Goal: Transaction & Acquisition: Purchase product/service

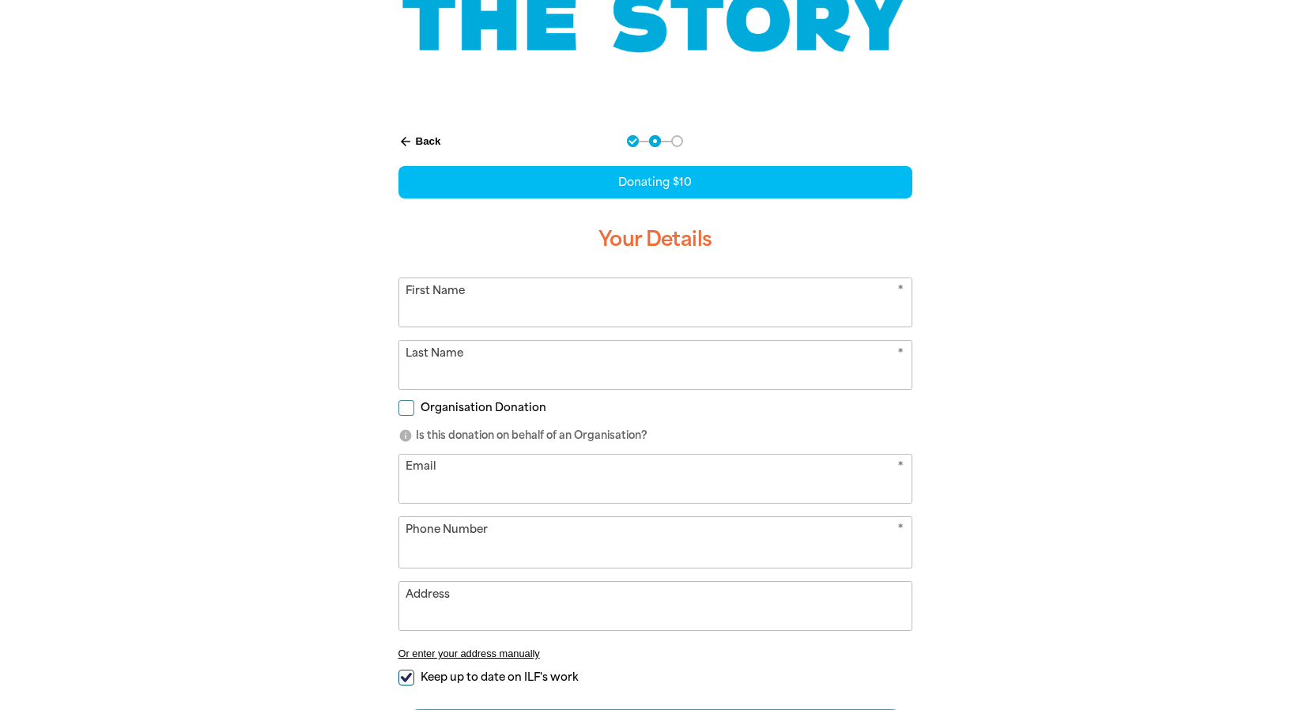
drag, startPoint x: 0, startPoint y: 0, endPoint x: 629, endPoint y: 311, distance: 701.5
click at [628, 311] on input "First Name" at bounding box center [655, 302] width 512 height 48
type input "[PERSON_NAME]"
type input "[PERSON_NAME][EMAIL_ADDRESS][PERSON_NAME][DOMAIN_NAME]"
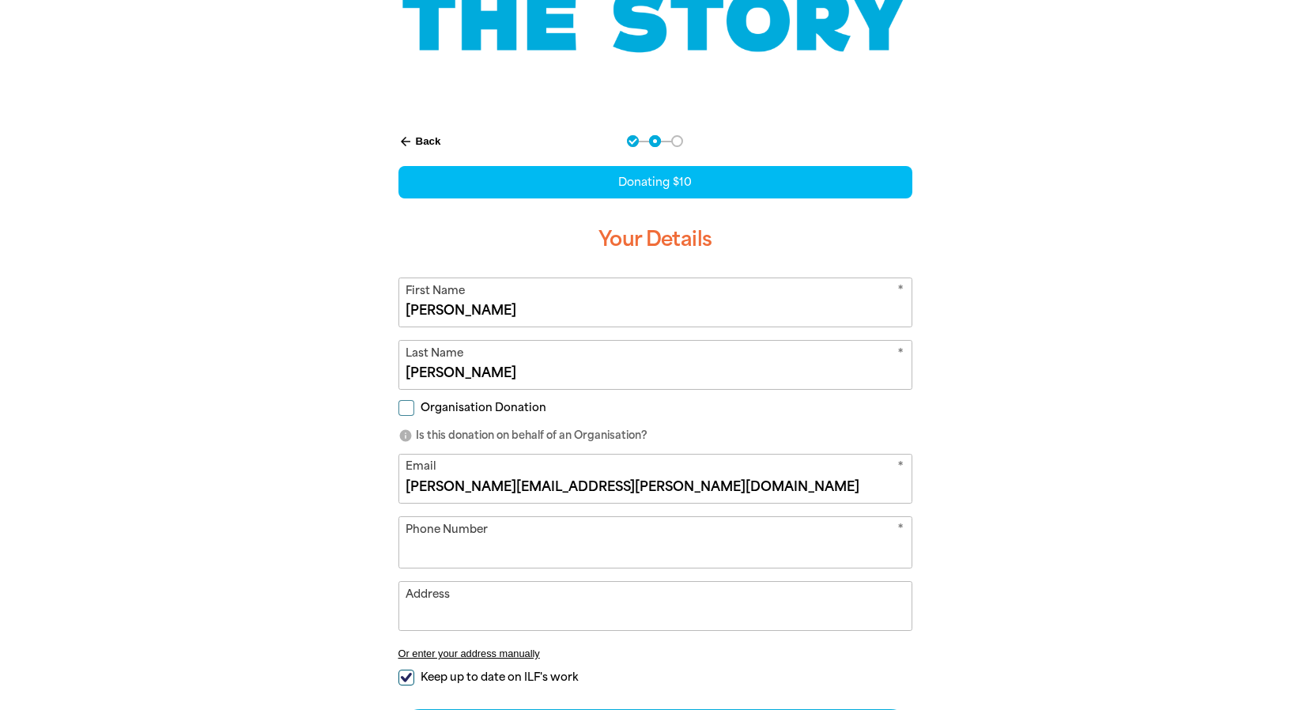
type input "[STREET_ADDRESS]"
click at [409, 409] on input "Organisation Donation" at bounding box center [406, 408] width 16 height 16
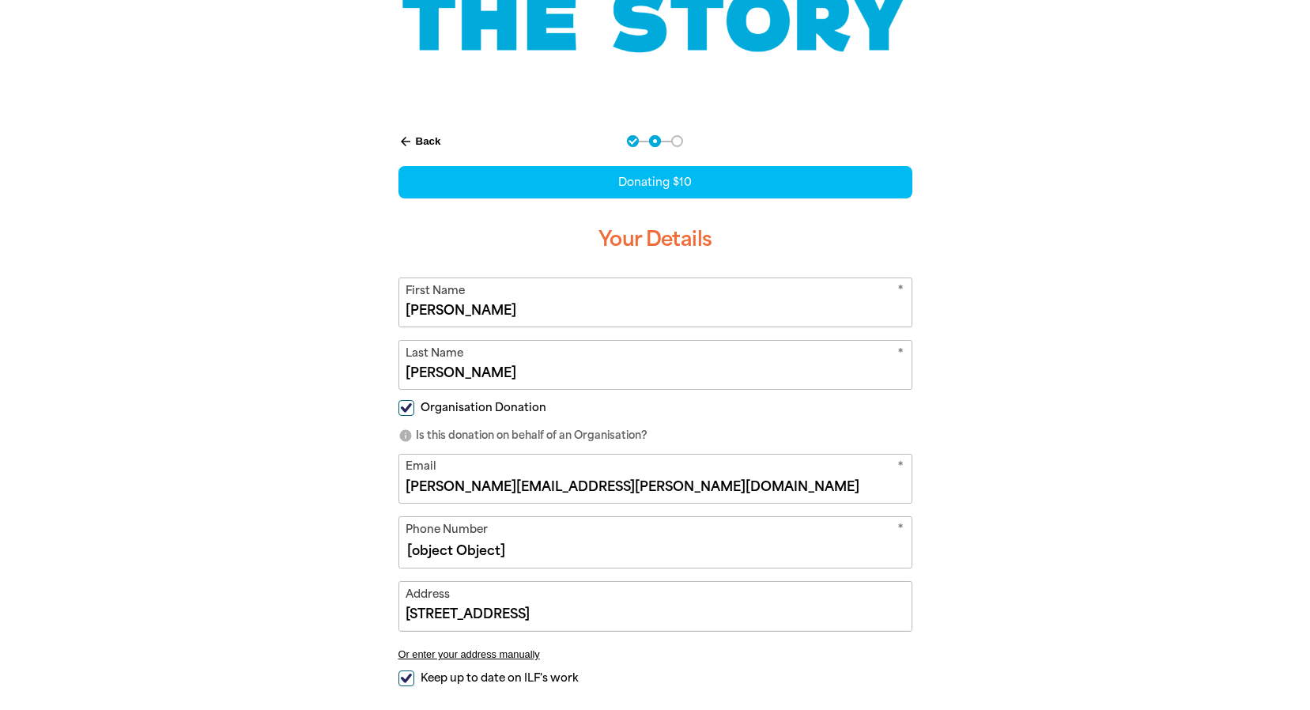
checkbox input "true"
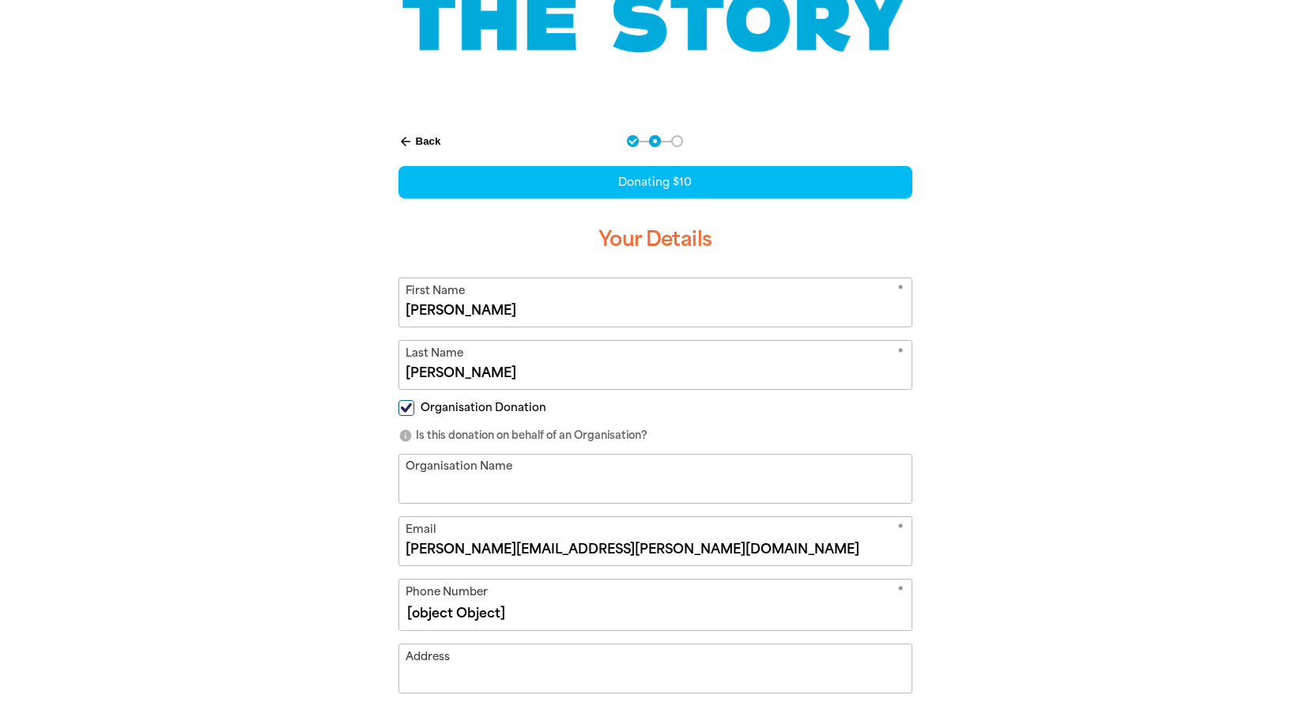
click at [434, 476] on input "Organisation Name" at bounding box center [655, 479] width 512 height 48
type input "Humanitarian Entrant Health Service [GEOGRAPHIC_DATA]"
type input "[STREET_ADDRESS]"
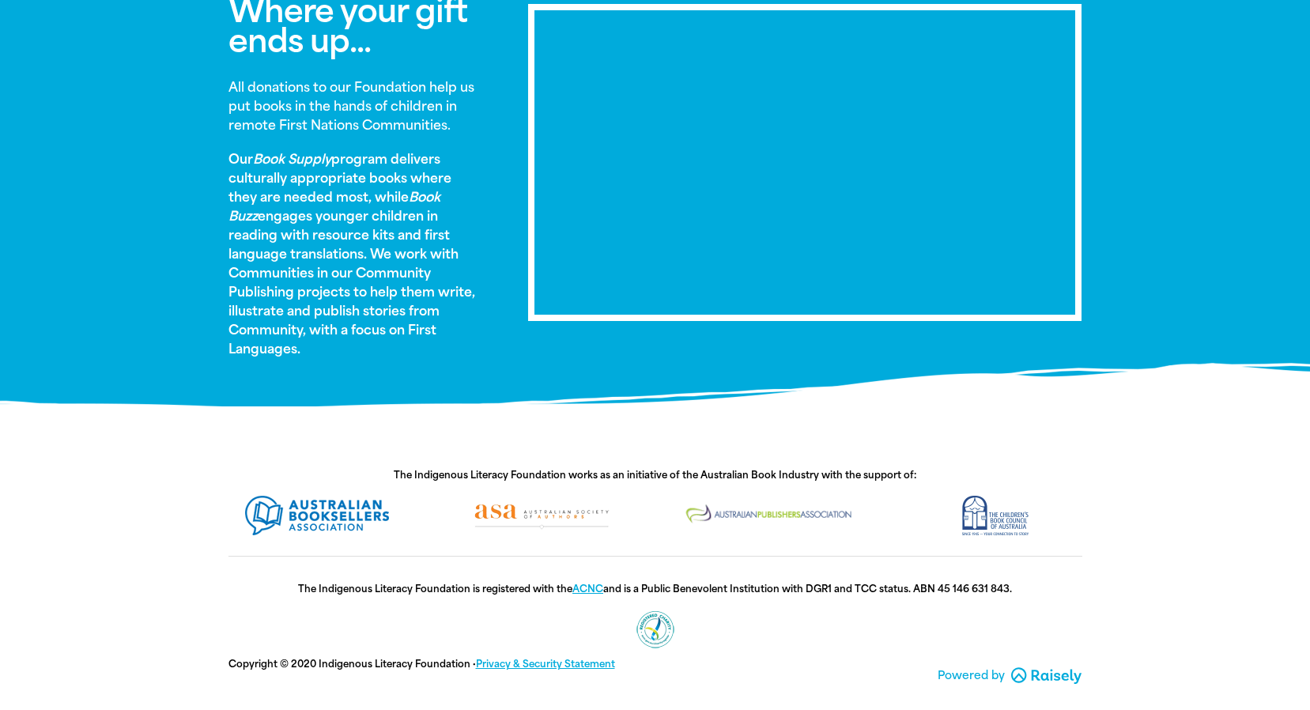
scroll to position [545, 0]
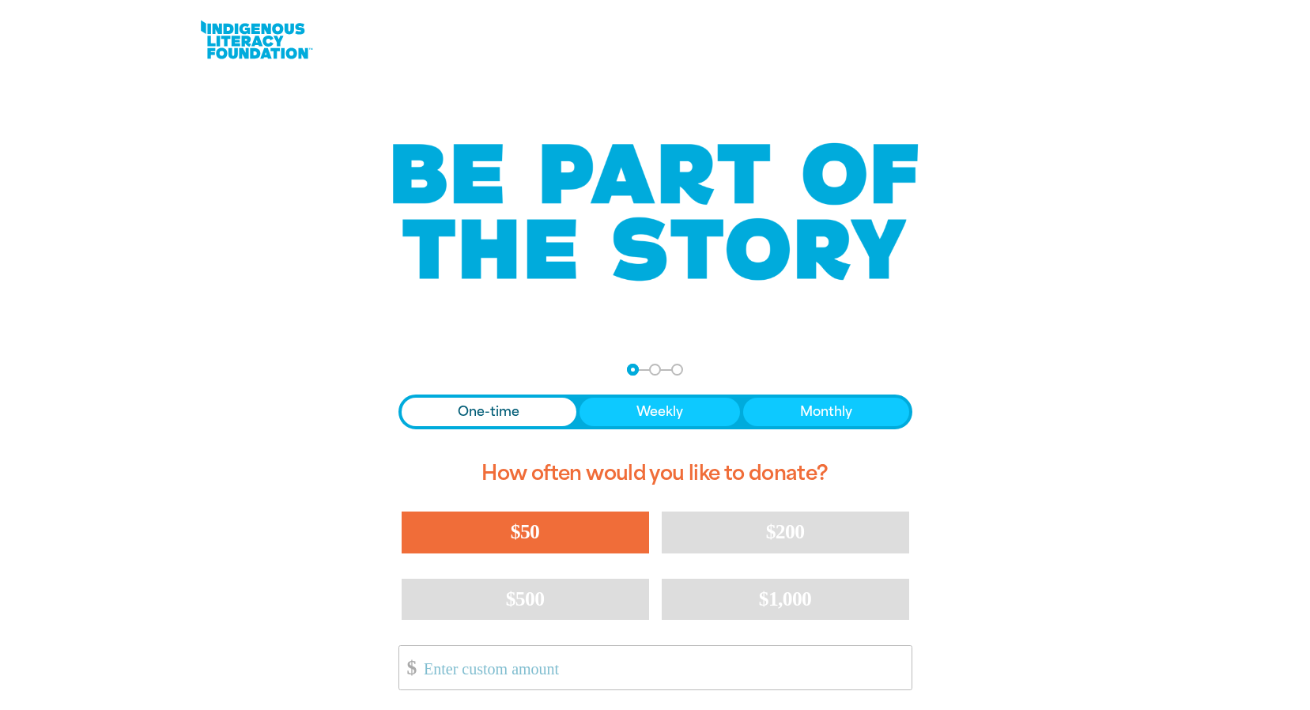
click at [535, 534] on span "$50" at bounding box center [525, 531] width 28 height 23
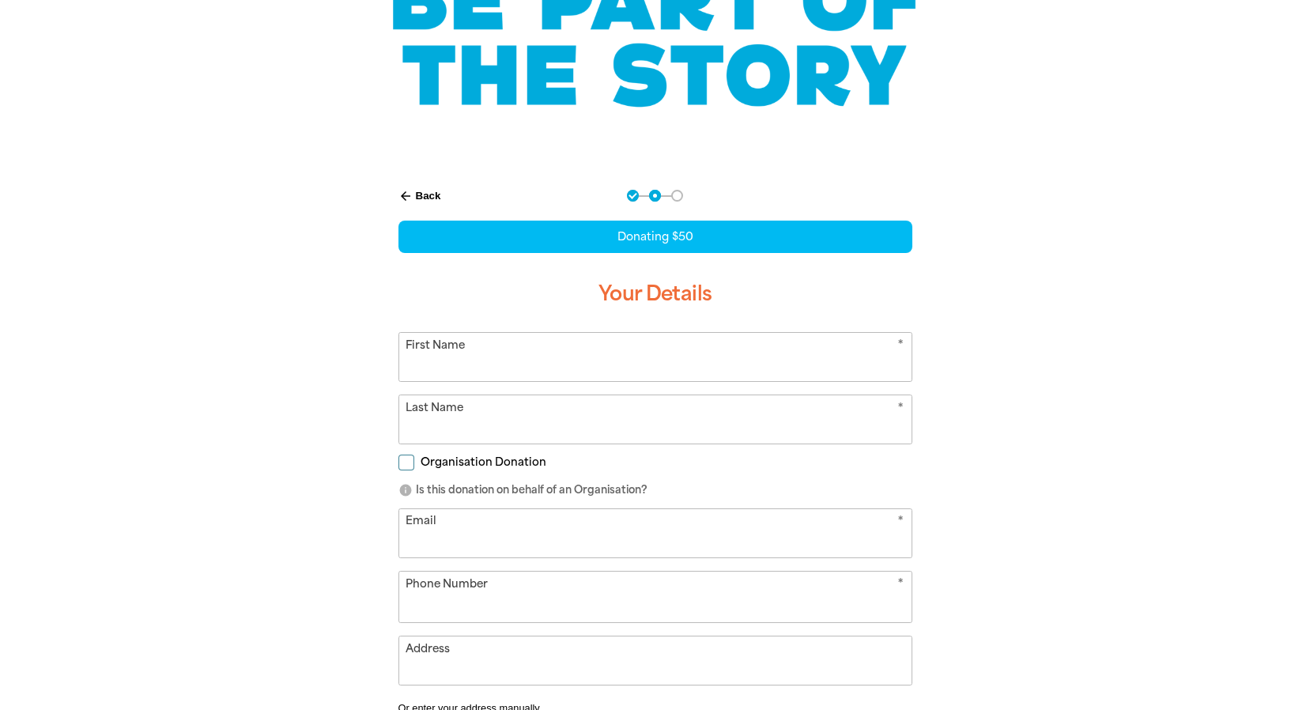
scroll to position [197, 0]
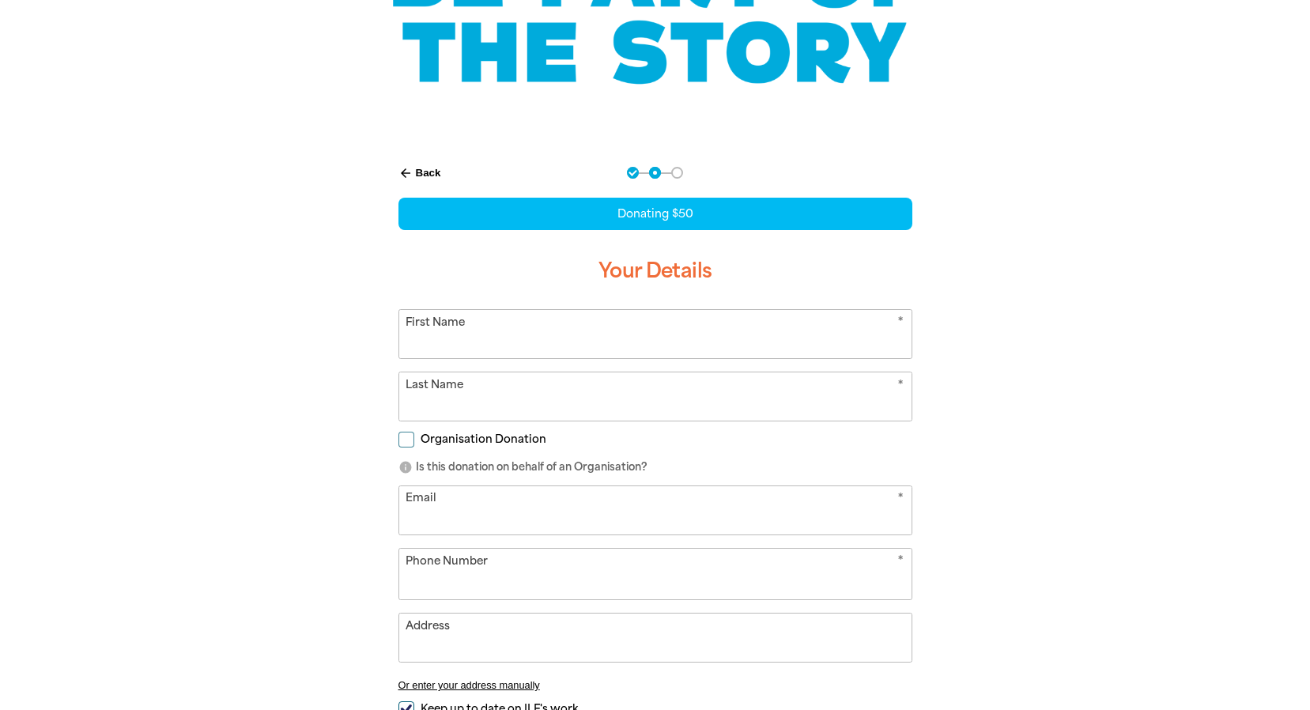
select select "AU"
click at [426, 170] on button "arrow_back Back" at bounding box center [419, 173] width 55 height 27
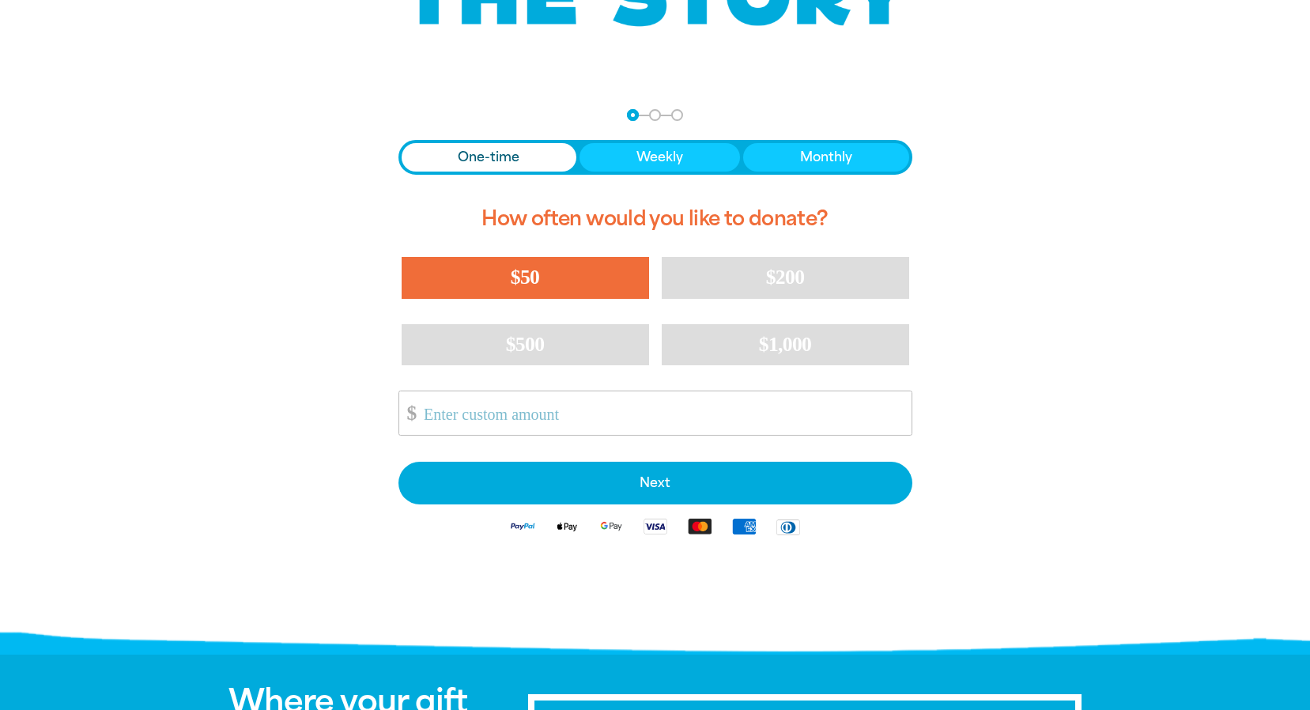
scroll to position [317, 0]
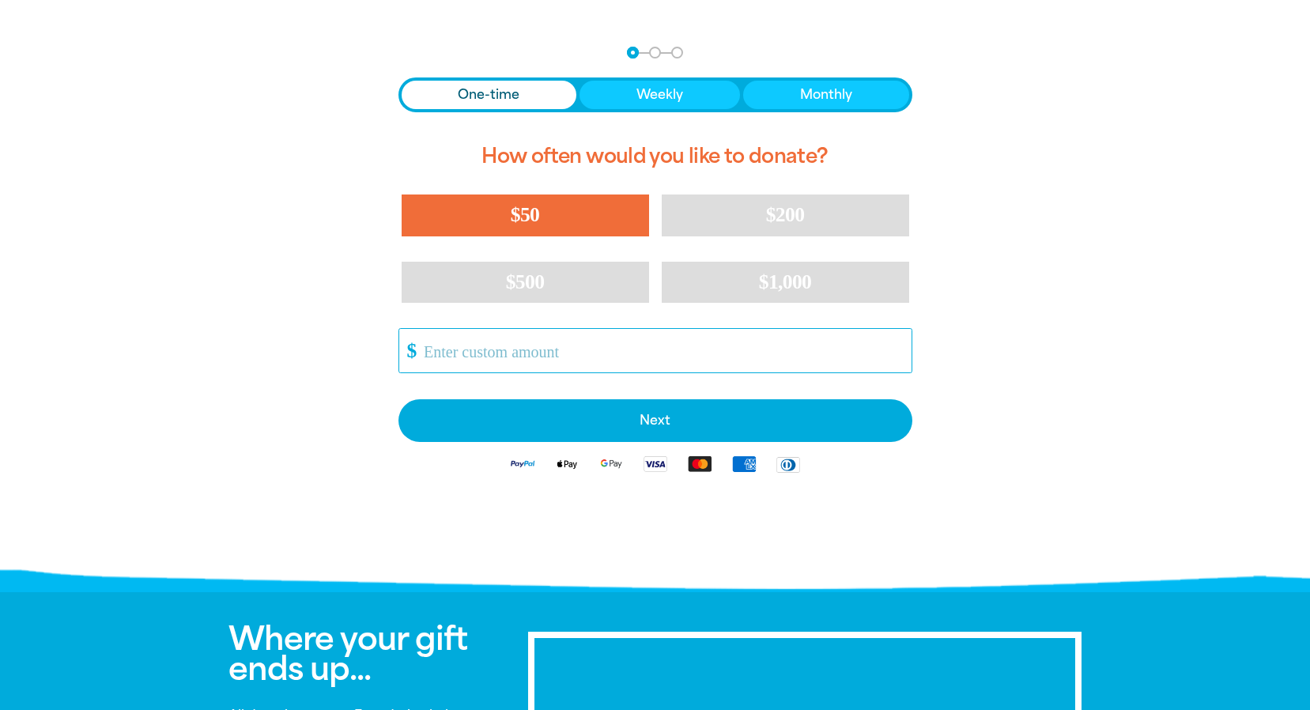
click at [488, 354] on input "Other Amount" at bounding box center [662, 350] width 498 height 43
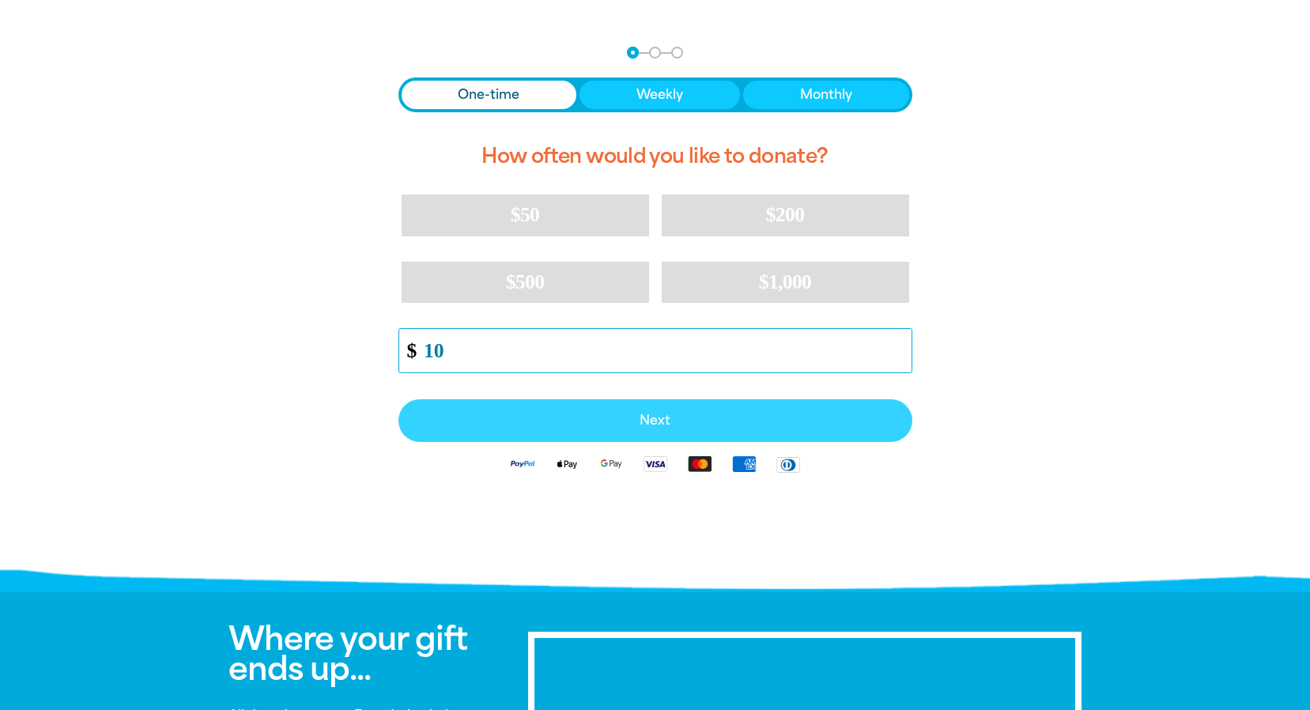
type input "10"
click at [650, 414] on span "Next" at bounding box center [655, 420] width 479 height 13
select select "AU"
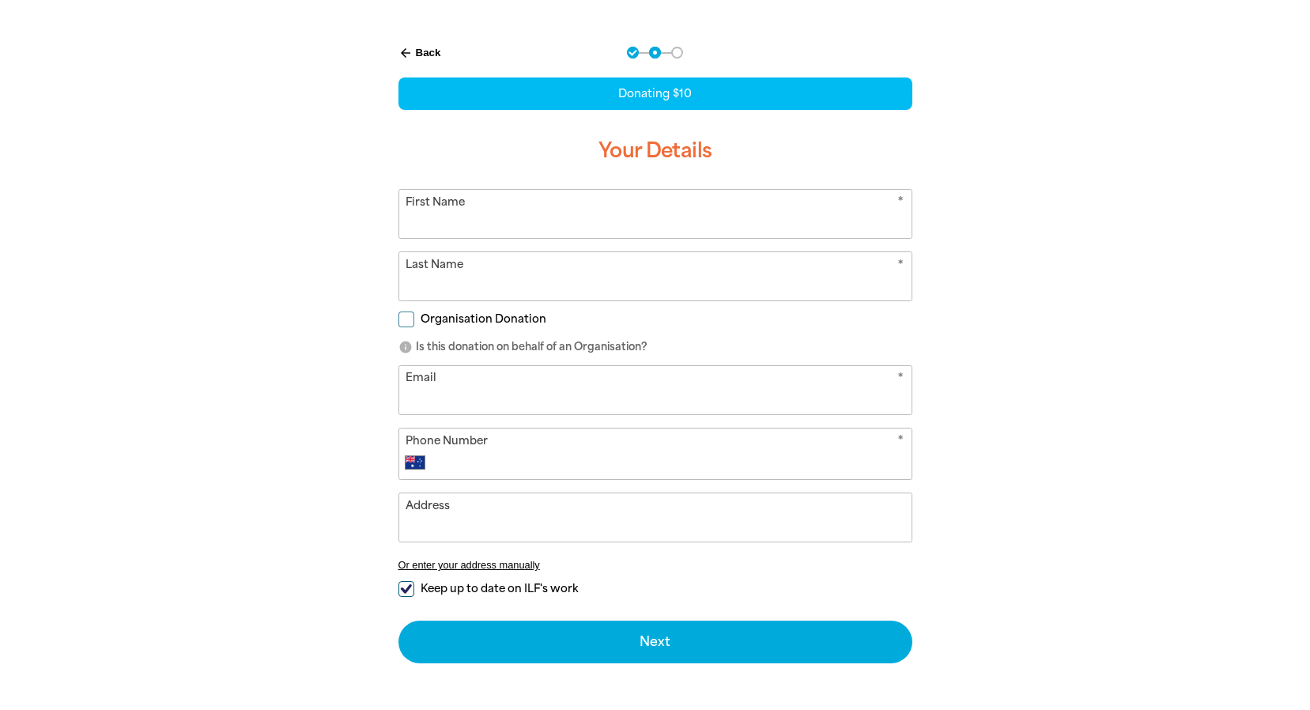
click at [524, 218] on input "First Name" at bounding box center [655, 214] width 512 height 48
type input "[PERSON_NAME]"
type input "[PERSON_NAME][EMAIL_ADDRESS][PERSON_NAME][DOMAIN_NAME]"
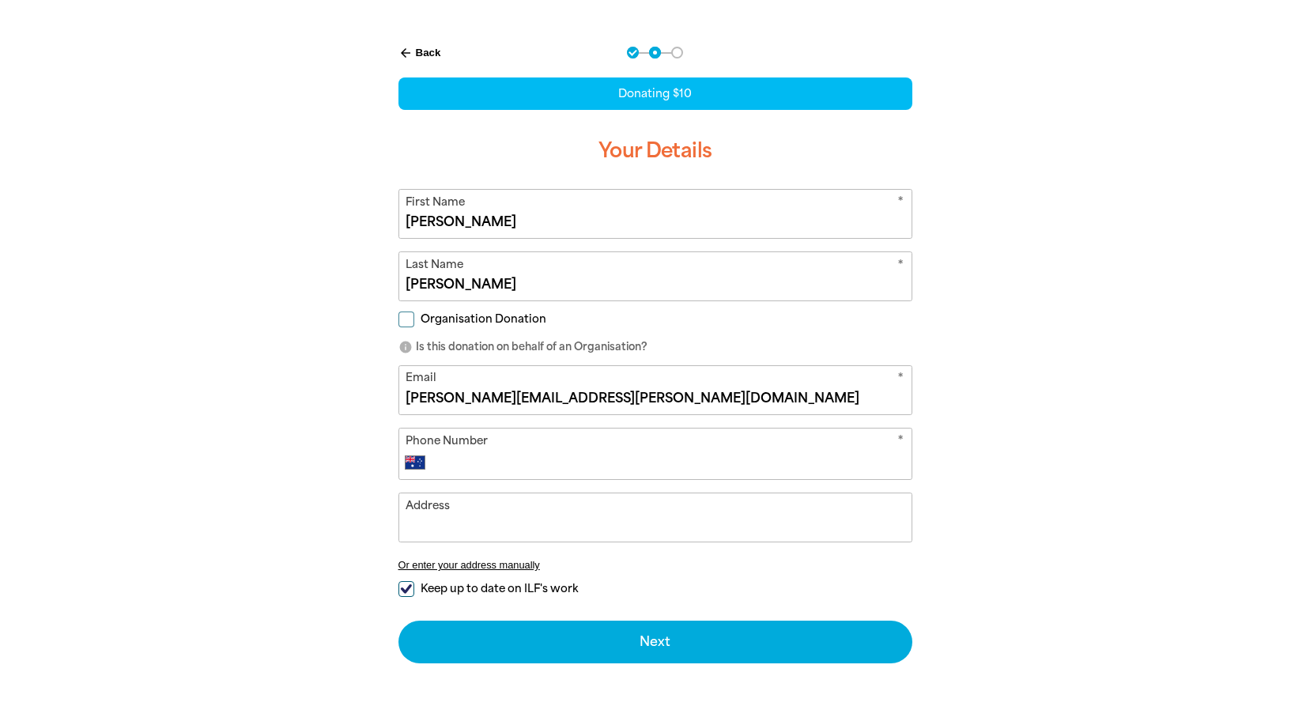
type input "[STREET_ADDRESS]"
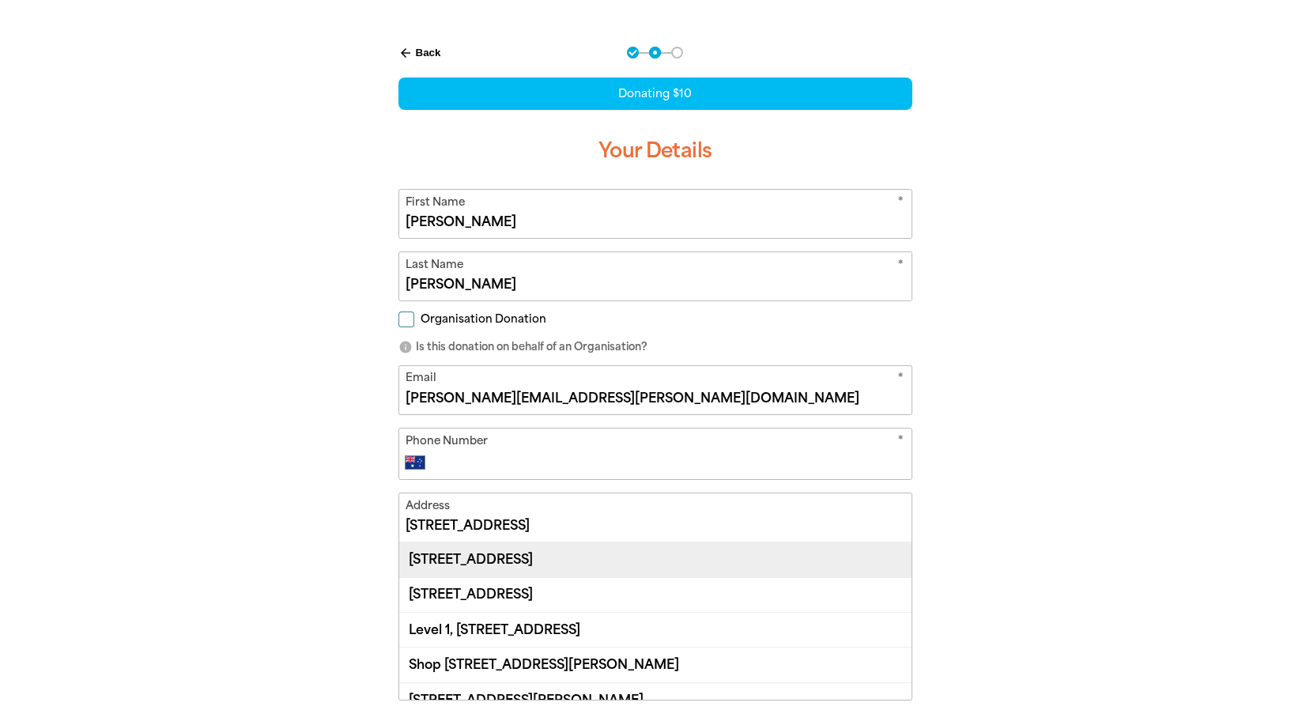
click at [584, 557] on div "Suite 1, 311 Wellington Street, PERTH WA 6000" at bounding box center [655, 559] width 512 height 34
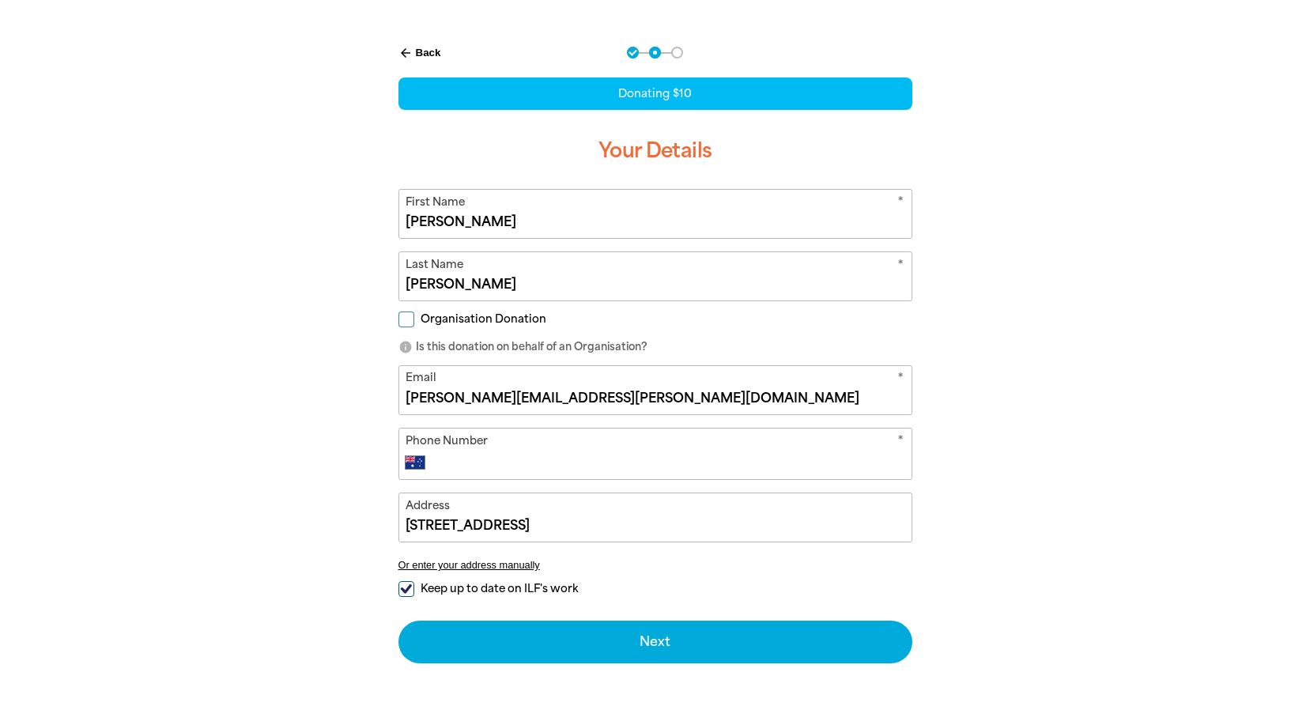
click at [520, 462] on input "Phone Number" at bounding box center [670, 462] width 467 height 19
type input "0408 802 814"
click at [1079, 531] on div "arrow_back Back Step 1 Step 2 Step 3 Donating $10 Your Details * First Name Nad…" at bounding box center [655, 394] width 949 height 735
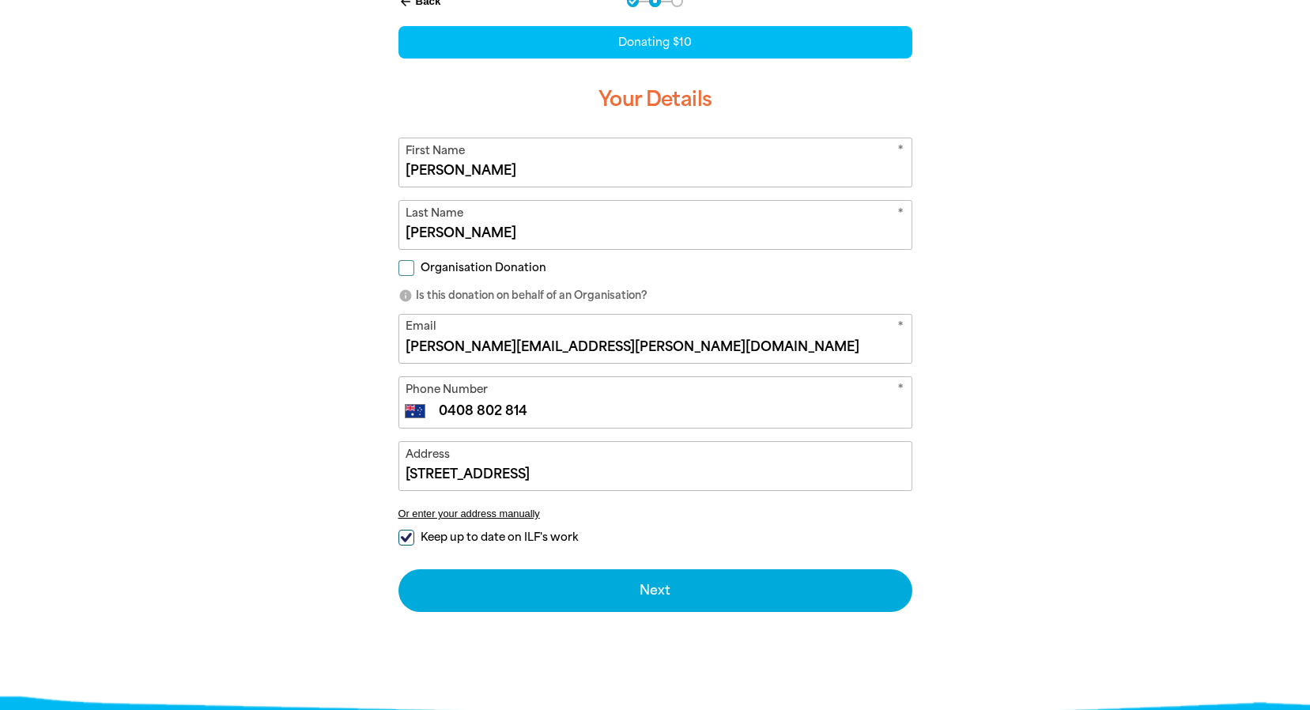
scroll to position [396, 0]
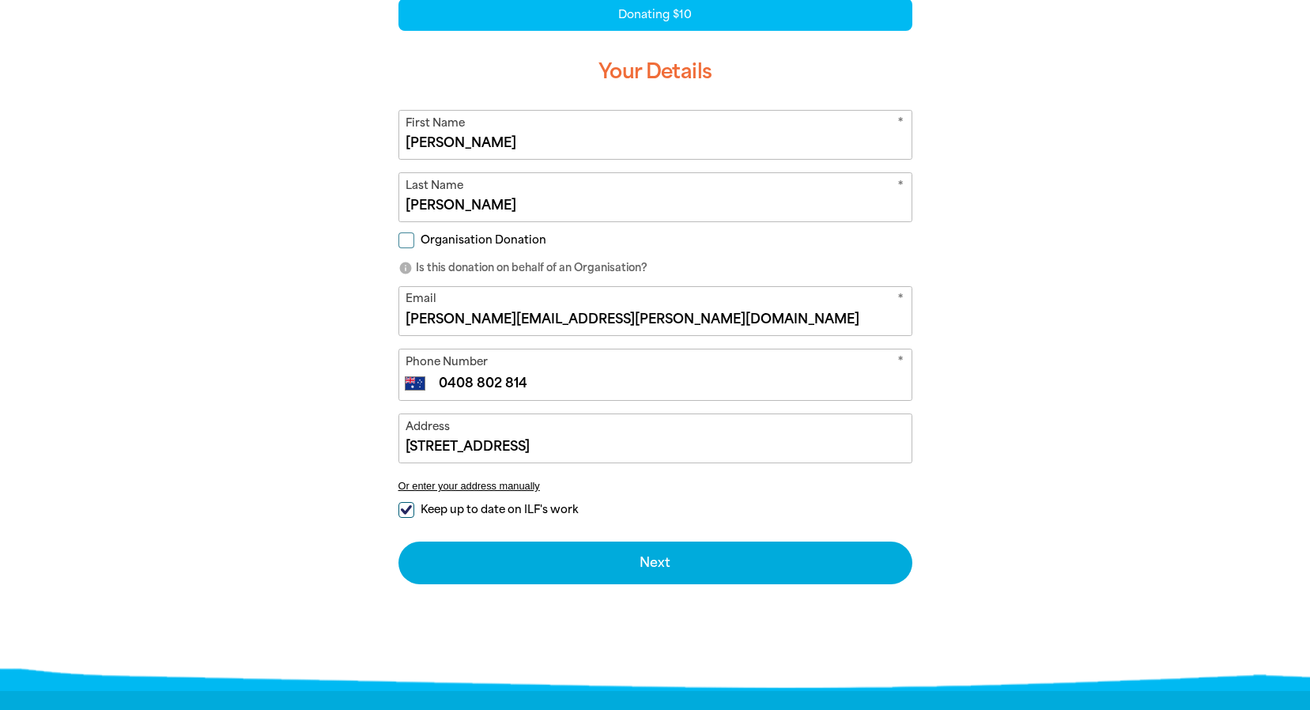
type input "Suite 1, 311 Wellington Street, PERTH WA 6000"
click at [407, 510] on input "Keep up to date on ILF's work" at bounding box center [406, 510] width 16 height 16
checkbox input "false"
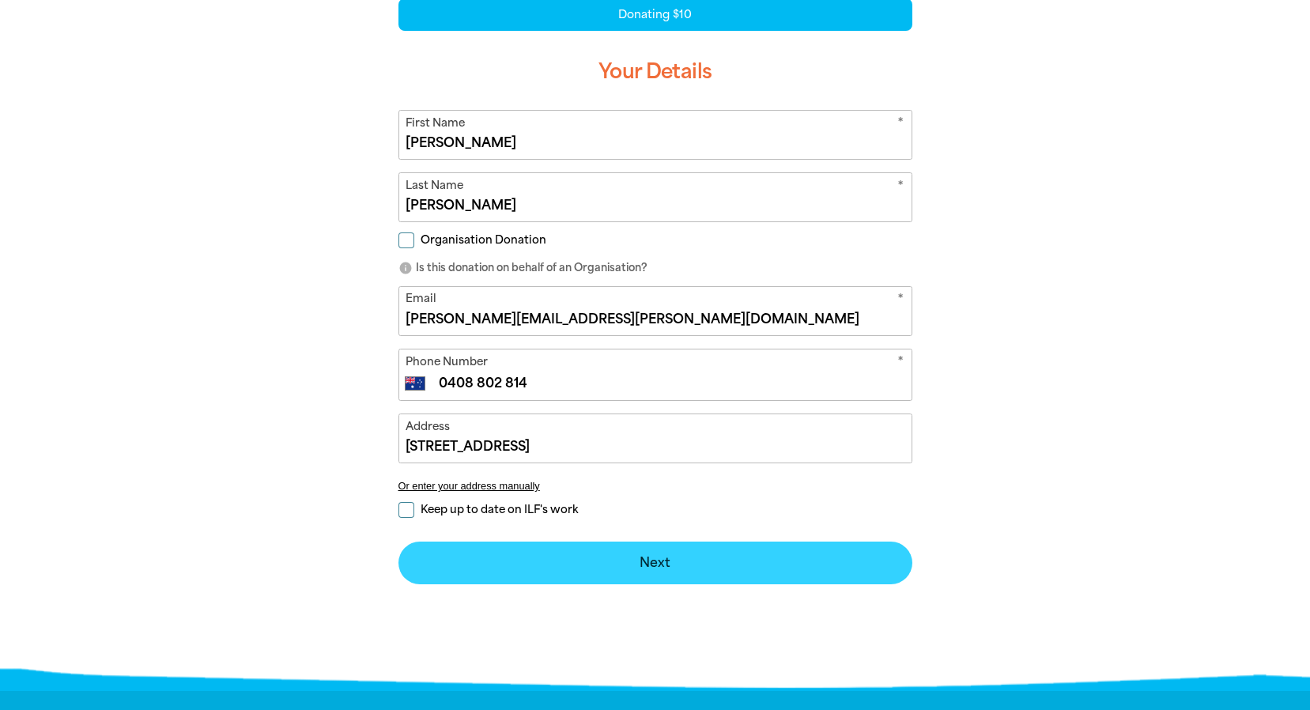
click at [651, 557] on button "Next chevron_right" at bounding box center [655, 563] width 514 height 43
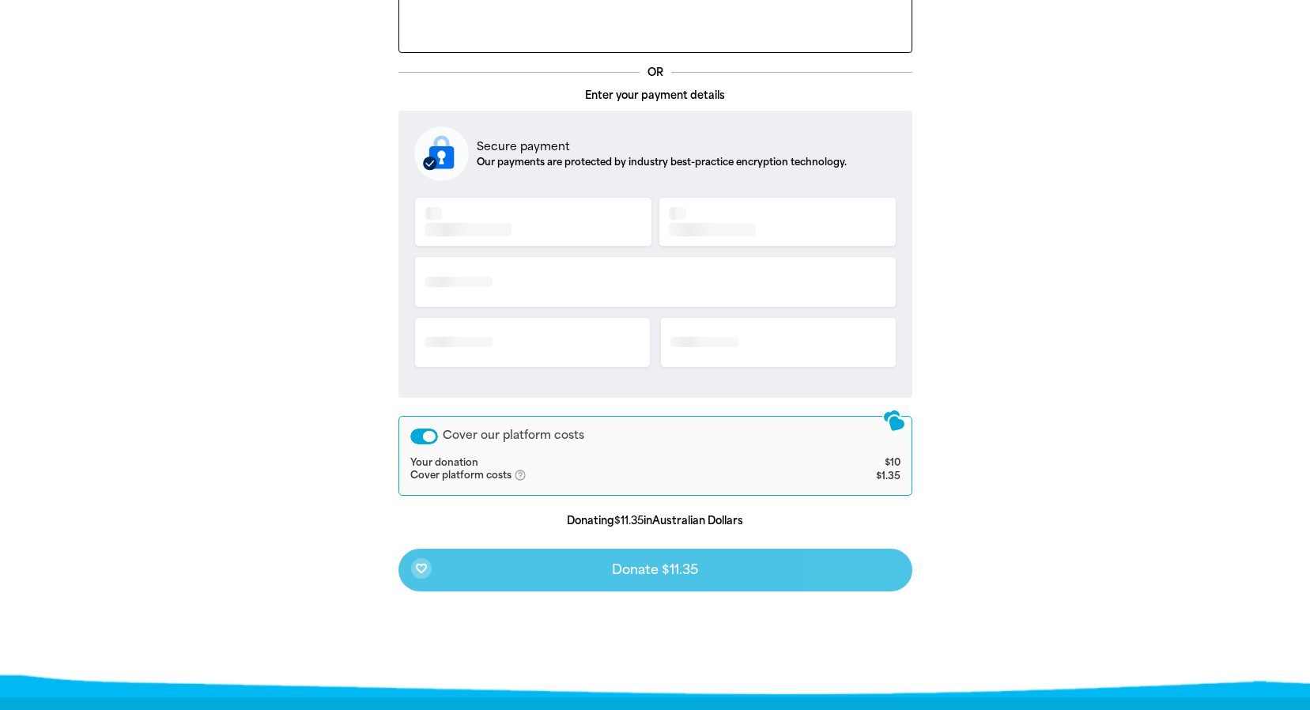
scroll to position [475, 0]
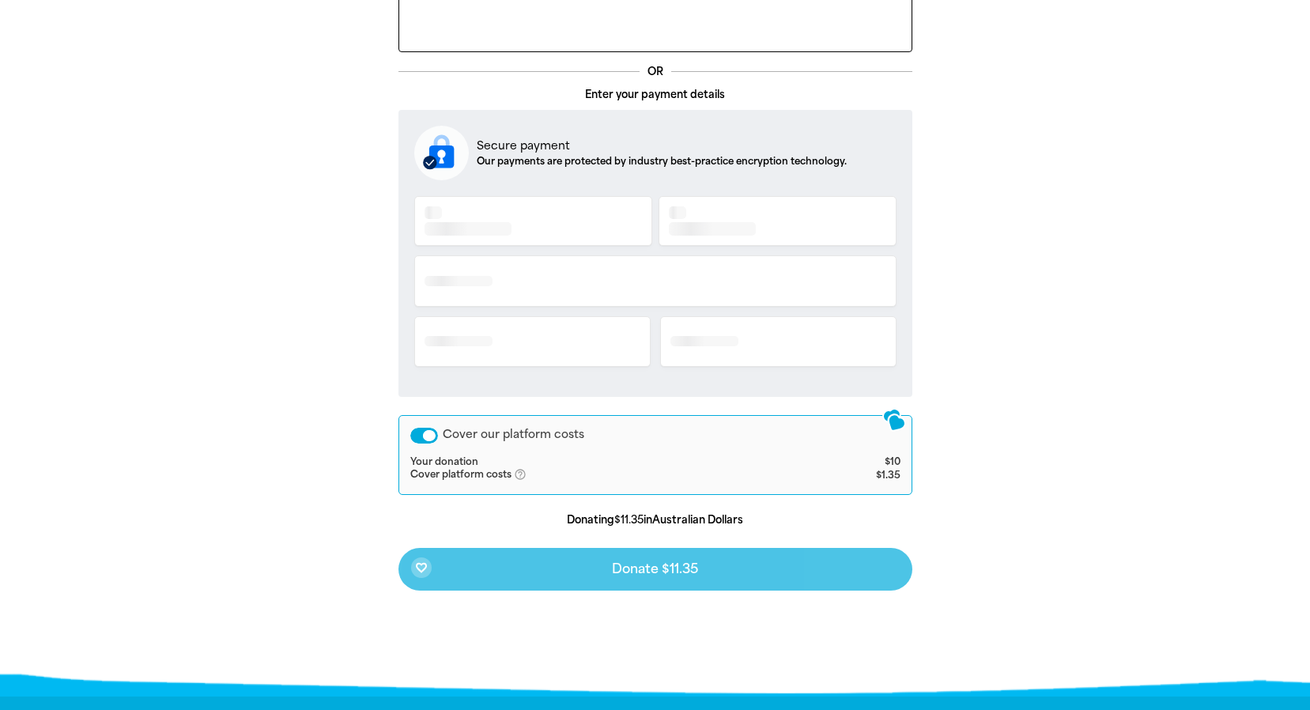
click at [420, 434] on div "Cover our platform costs" at bounding box center [424, 436] width 28 height 16
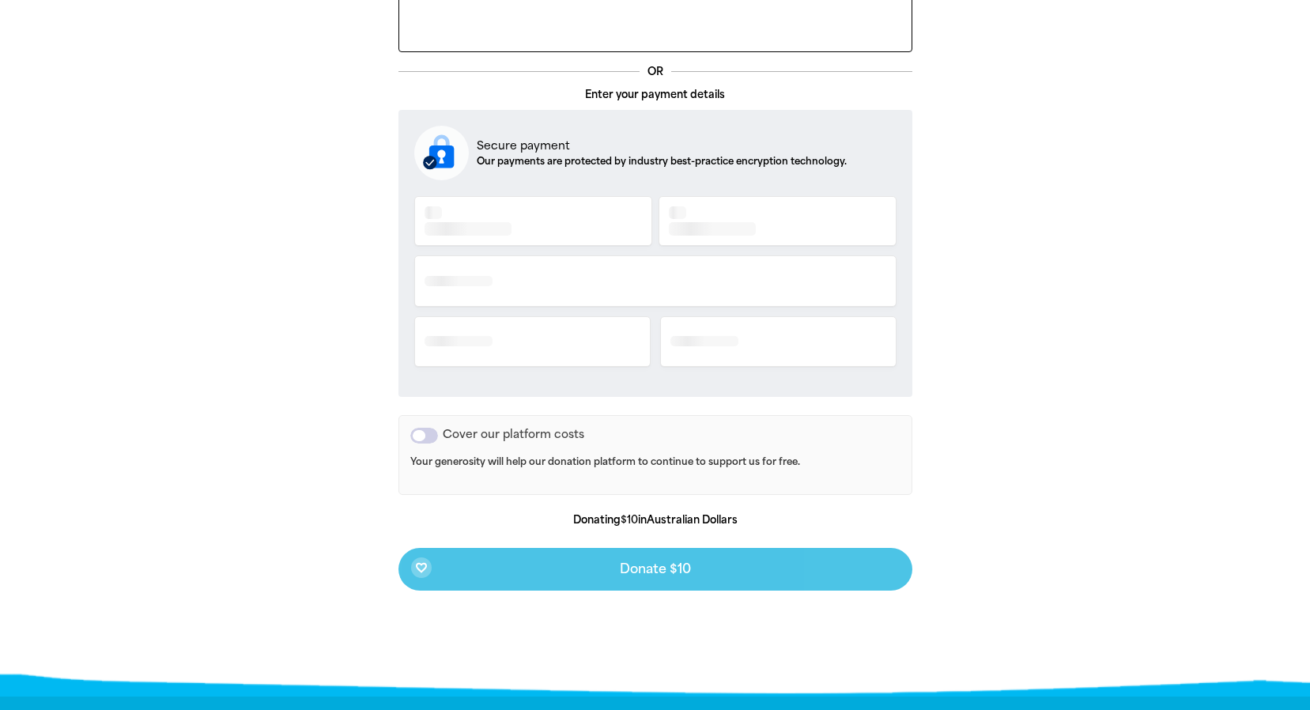
click at [466, 210] on div at bounding box center [655, 287] width 482 height 188
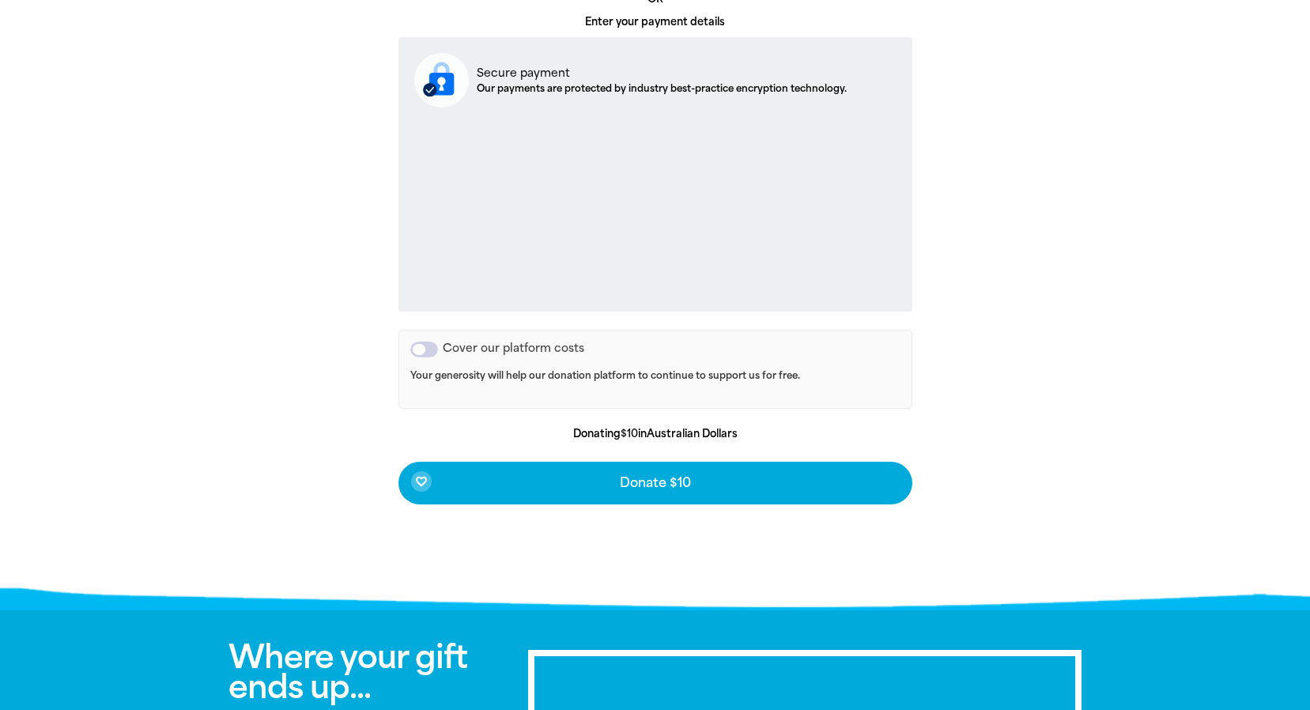
scroll to position [554, 0]
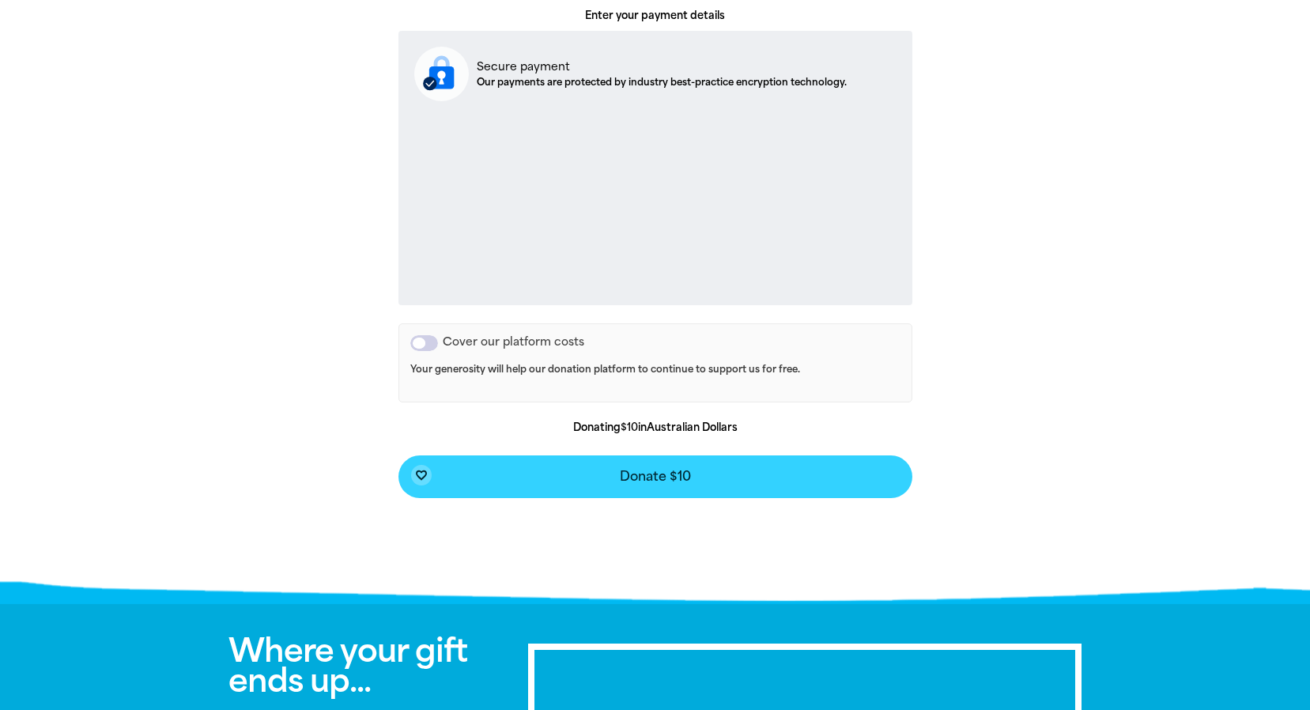
click at [680, 481] on span "Donate $10" at bounding box center [655, 476] width 71 height 13
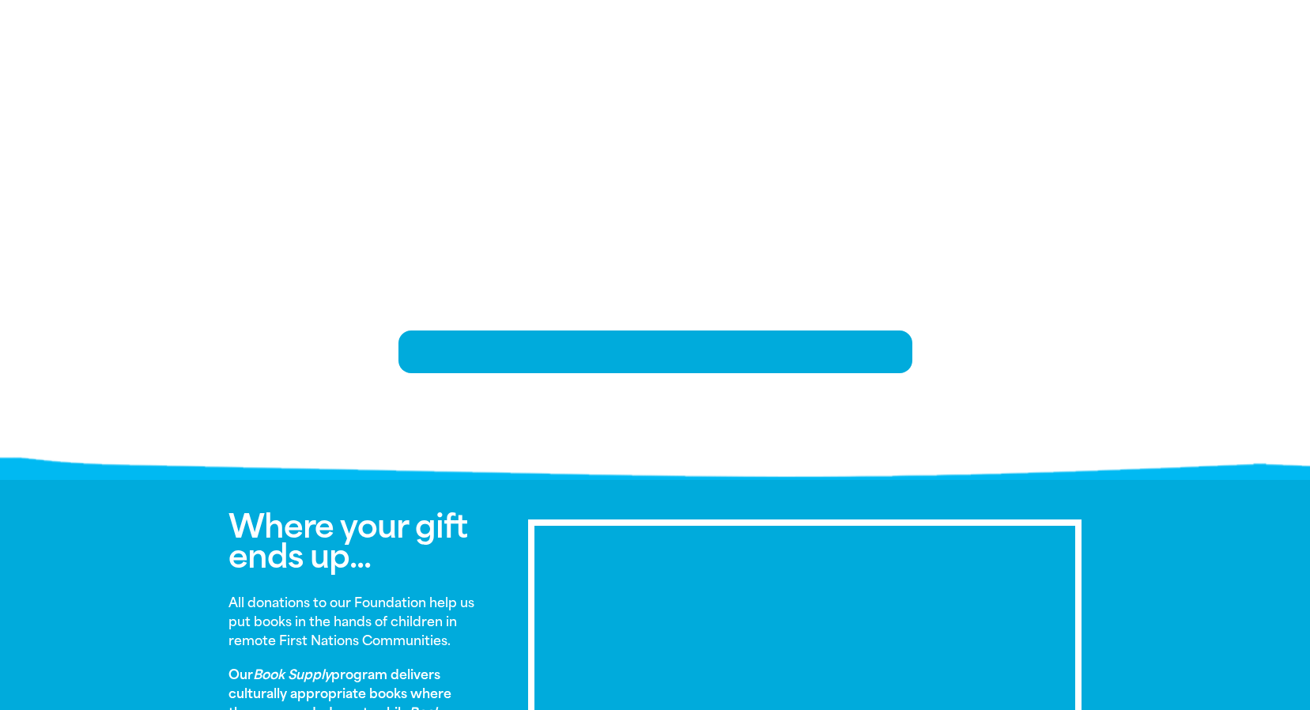
scroll to position [323, 0]
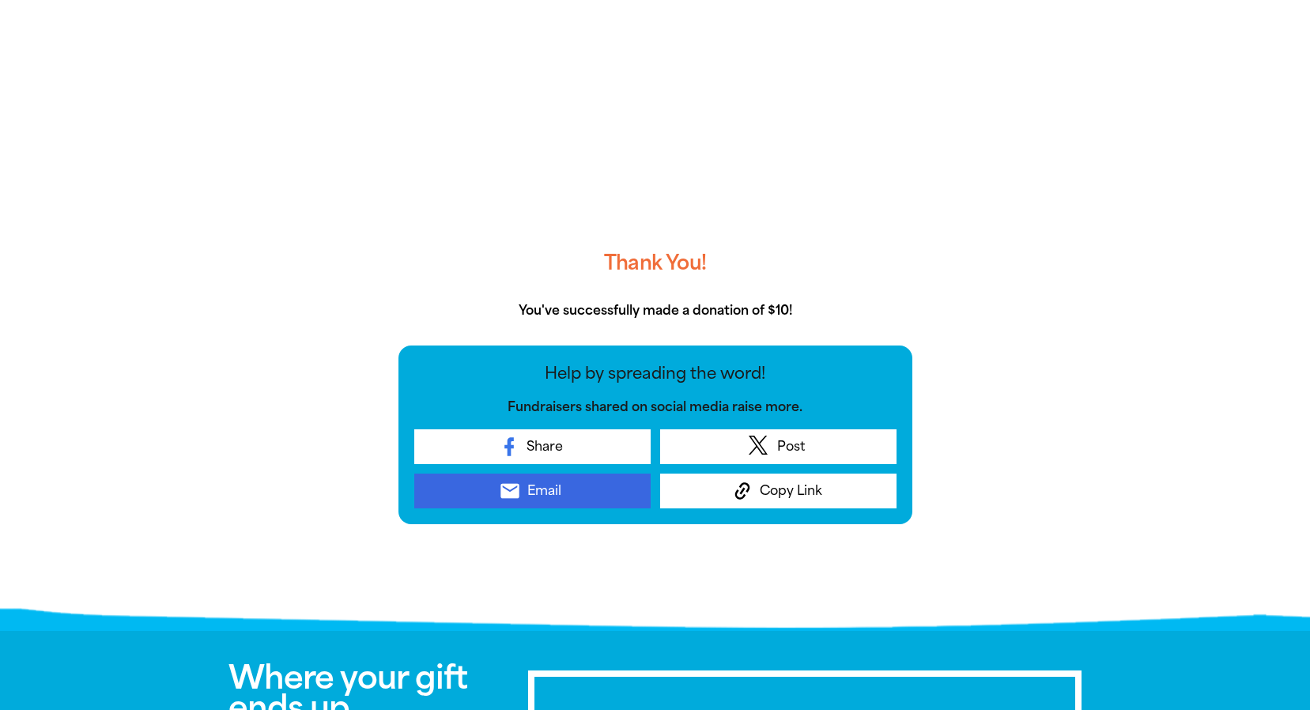
click at [574, 493] on link "email Email" at bounding box center [532, 491] width 236 height 35
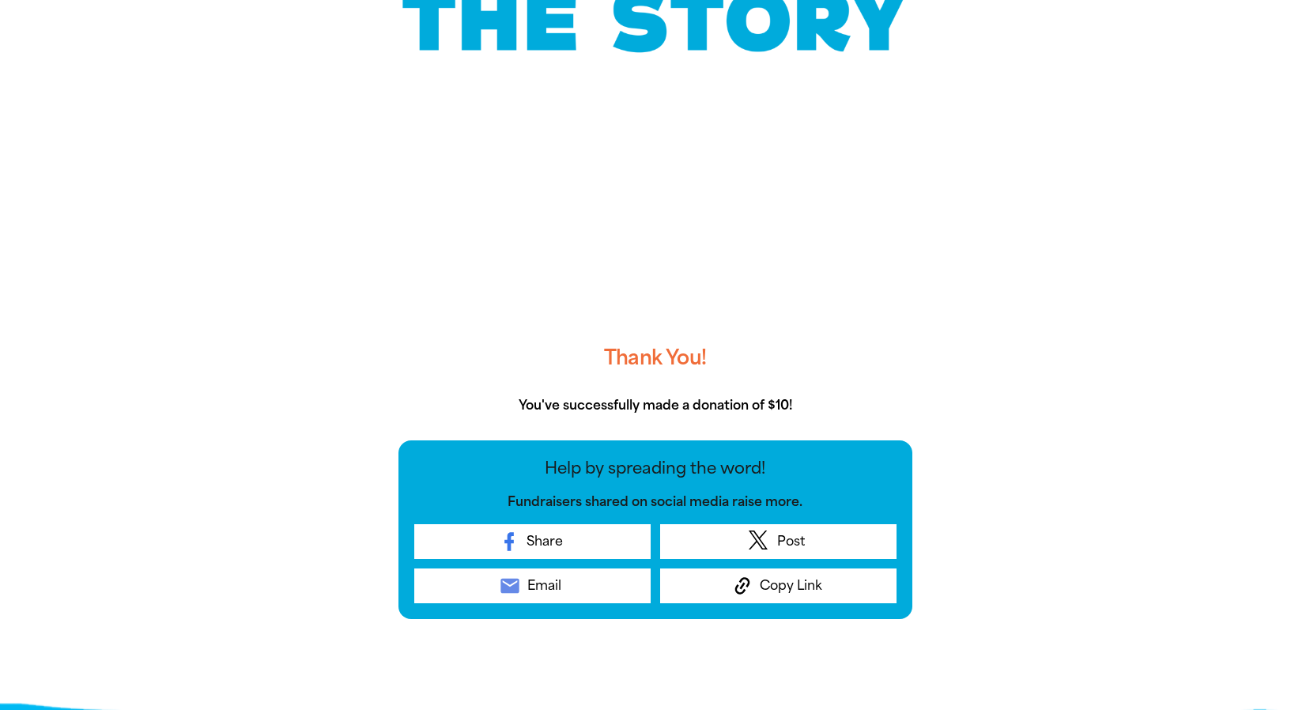
scroll to position [237, 0]
